Goal: Task Accomplishment & Management: Manage account settings

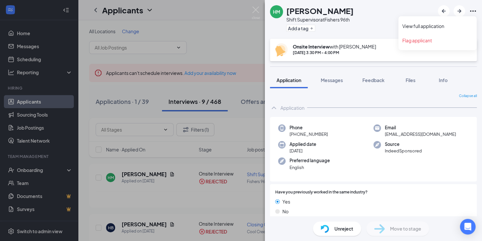
click at [473, 12] on icon "Ellipses" at bounding box center [473, 11] width 8 height 8
click at [359, 27] on div "[PERSON_NAME] [PERSON_NAME] Shift Supervisor at Fishers 96th Add a tag" at bounding box center [373, 19] width 217 height 39
click at [340, 227] on span "Unreject" at bounding box center [343, 228] width 19 height 7
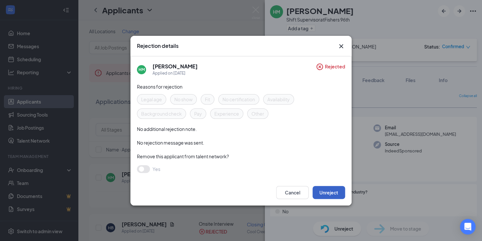
click at [331, 191] on button "Unreject" at bounding box center [328, 192] width 33 height 13
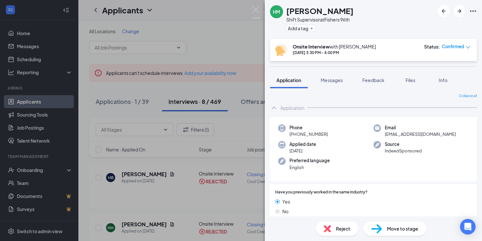
click at [392, 229] on span "Move to stage" at bounding box center [402, 228] width 31 height 7
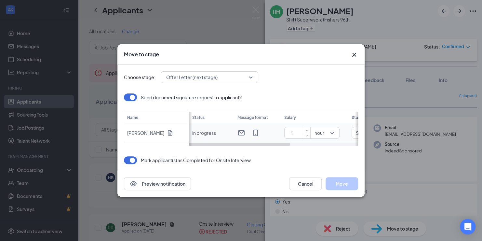
click at [301, 134] on input at bounding box center [298, 133] width 23 height 10
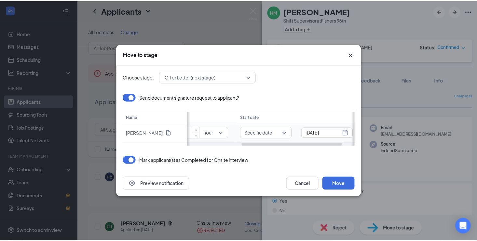
scroll to position [0, 114]
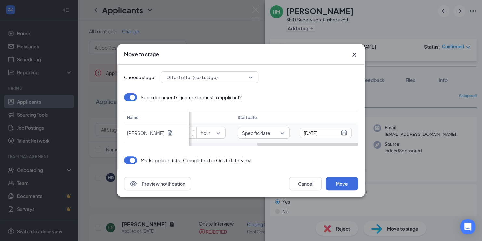
type input "18"
click at [345, 133] on div "[DATE]" at bounding box center [326, 132] width 44 height 7
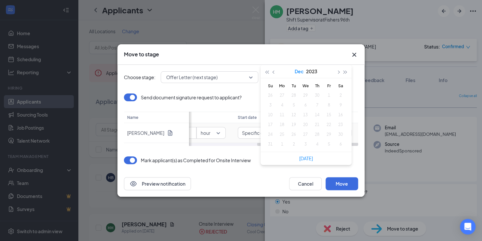
click at [297, 70] on button "Dec" at bounding box center [299, 71] width 9 height 13
click at [302, 71] on button "2023" at bounding box center [305, 71] width 11 height 13
click at [277, 129] on div "2025" at bounding box center [278, 132] width 20 height 8
click at [305, 131] on div "Aug" at bounding box center [306, 132] width 20 height 8
type input "[DATE]"
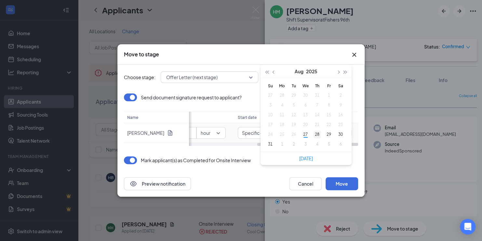
click at [318, 133] on div "28" at bounding box center [317, 134] width 8 height 8
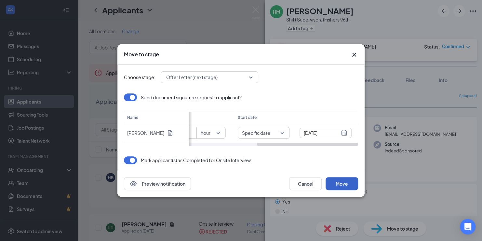
click at [338, 182] on button "Move" at bounding box center [341, 183] width 33 height 13
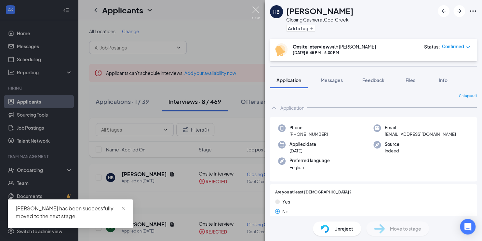
click at [256, 12] on img at bounding box center [256, 13] width 8 height 13
